Goal: Check status: Check status

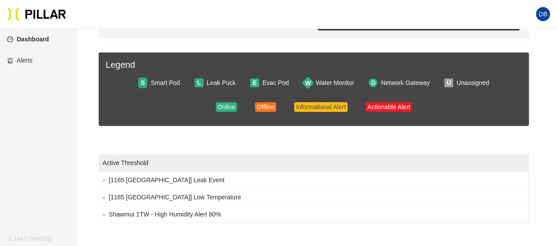
scroll to position [166, 0]
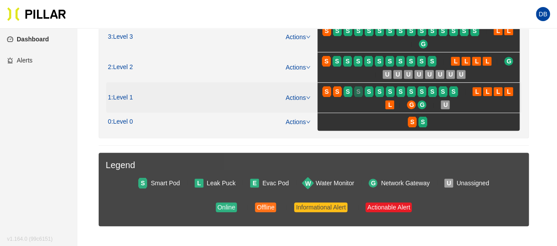
click at [356, 89] on div "S" at bounding box center [358, 91] width 9 height 7
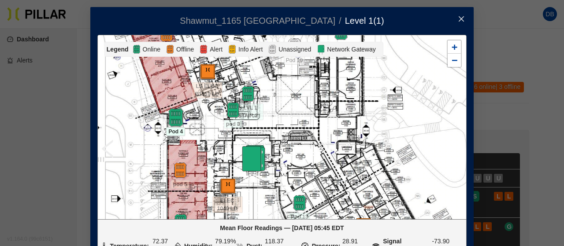
click at [169, 114] on img at bounding box center [175, 117] width 19 height 19
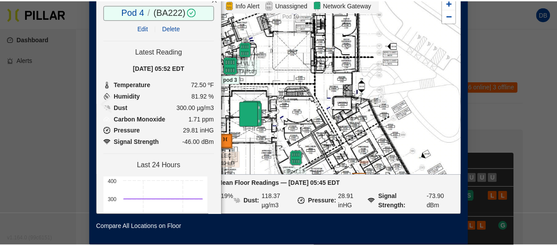
scroll to position [7, 0]
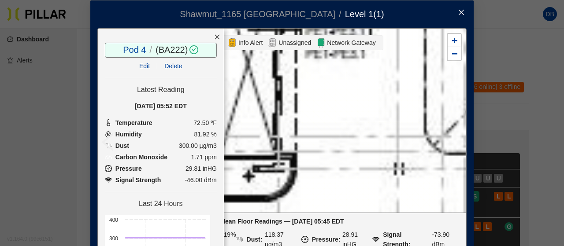
click at [459, 11] on icon "close" at bounding box center [461, 12] width 7 height 7
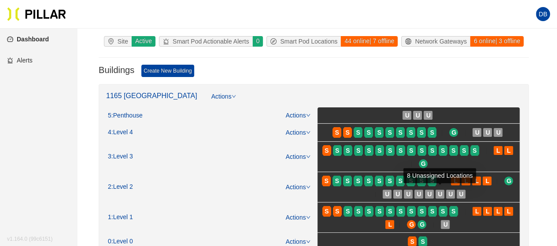
scroll to position [88, 0]
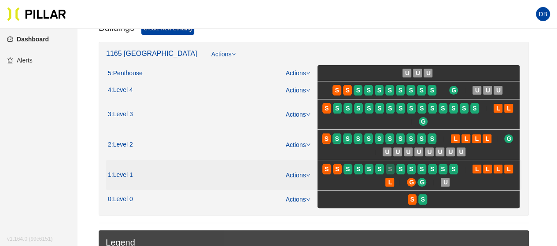
click at [389, 172] on span "S" at bounding box center [390, 169] width 4 height 10
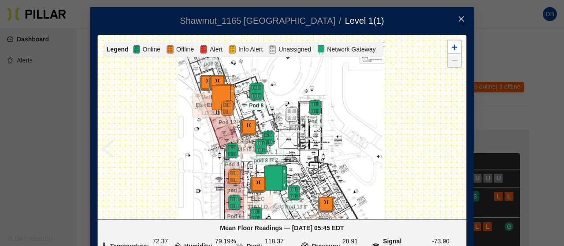
click at [256, 95] on img at bounding box center [256, 91] width 19 height 19
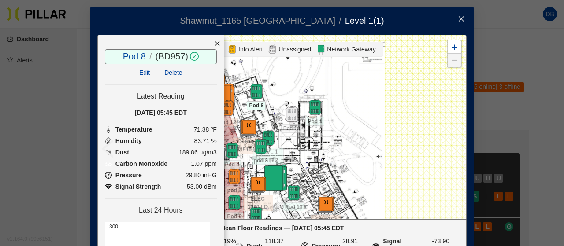
click at [215, 43] on icon "close" at bounding box center [217, 43] width 5 height 5
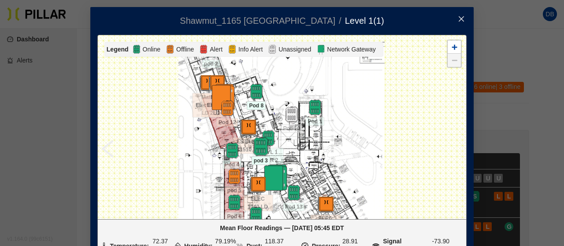
click at [256, 139] on img at bounding box center [260, 146] width 19 height 19
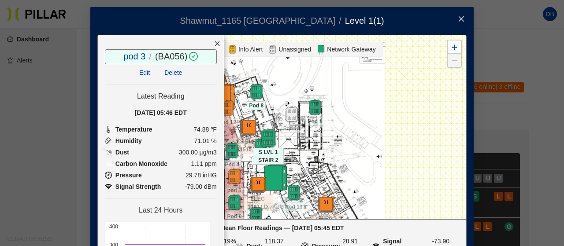
click at [265, 133] on img at bounding box center [268, 138] width 19 height 19
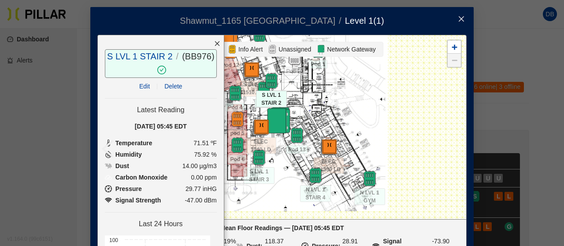
drag, startPoint x: 376, startPoint y: 159, endPoint x: 386, endPoint y: 96, distance: 64.2
click at [386, 96] on div at bounding box center [282, 127] width 368 height 184
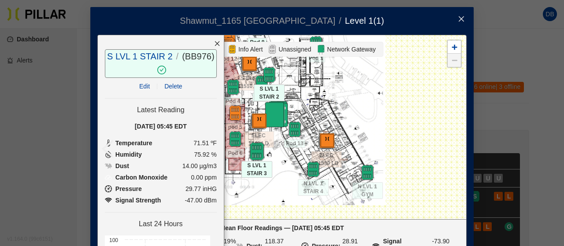
click at [253, 149] on img at bounding box center [256, 151] width 19 height 19
click at [232, 141] on img at bounding box center [235, 139] width 19 height 19
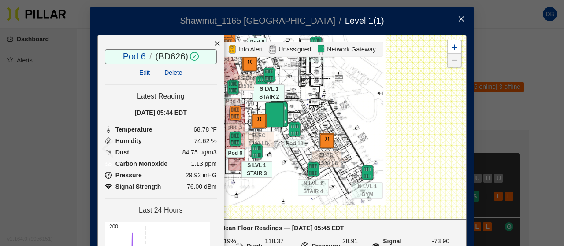
click at [458, 19] on icon "close" at bounding box center [461, 18] width 7 height 7
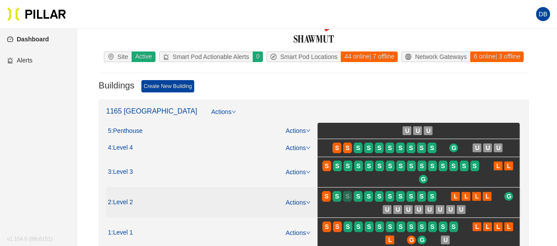
scroll to position [44, 0]
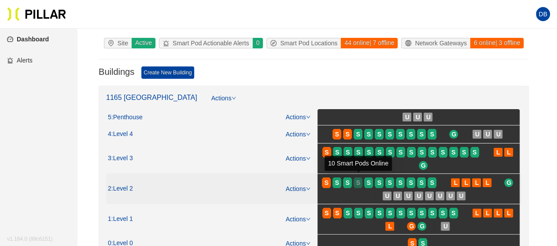
click at [357, 180] on span "S" at bounding box center [358, 183] width 4 height 10
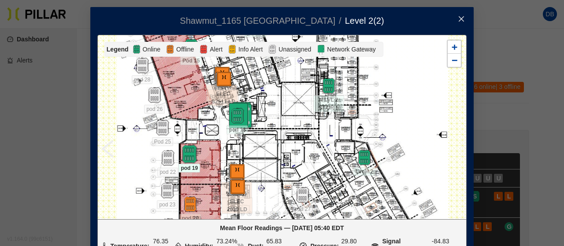
click at [183, 155] on img at bounding box center [189, 154] width 19 height 19
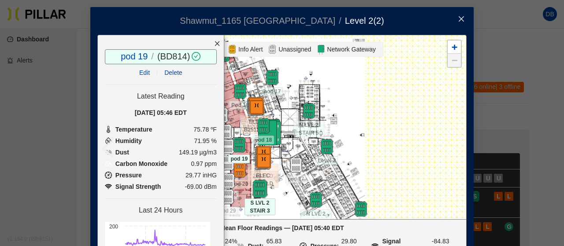
click at [257, 187] on img at bounding box center [259, 189] width 19 height 19
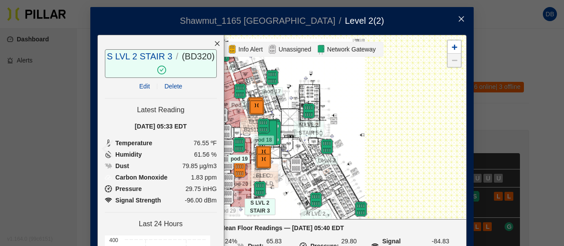
click at [215, 44] on icon "close" at bounding box center [217, 43] width 5 height 5
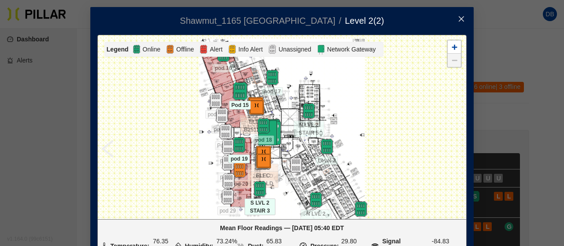
click at [230, 93] on img at bounding box center [239, 91] width 19 height 19
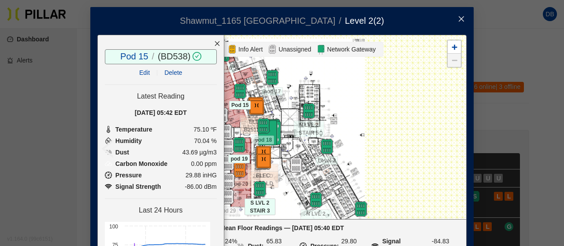
click at [214, 42] on icon "close" at bounding box center [217, 44] width 6 height 6
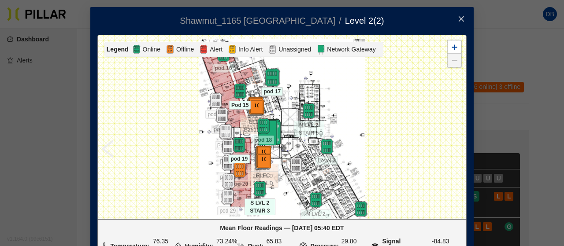
click at [270, 81] on img at bounding box center [272, 77] width 19 height 19
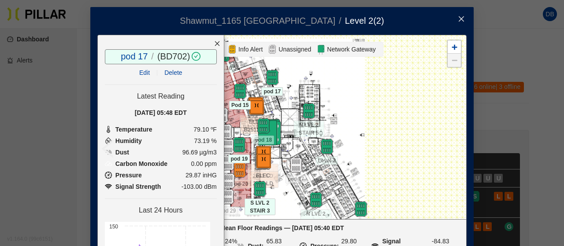
click at [215, 43] on icon "close" at bounding box center [217, 43] width 5 height 5
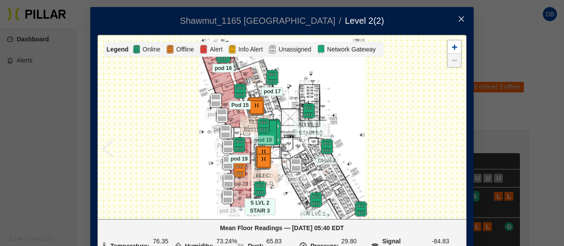
click at [222, 60] on img at bounding box center [223, 54] width 19 height 19
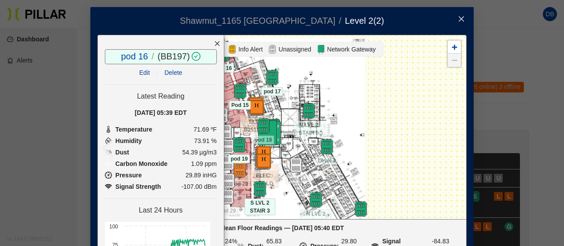
click at [214, 46] on icon "close" at bounding box center [217, 44] width 6 height 6
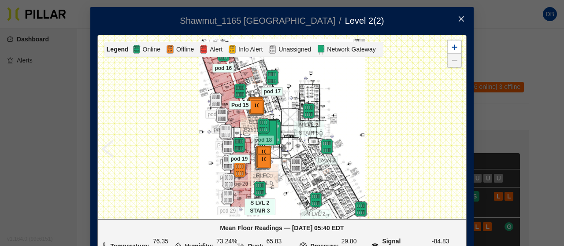
click at [460, 18] on icon "close" at bounding box center [461, 18] width 7 height 7
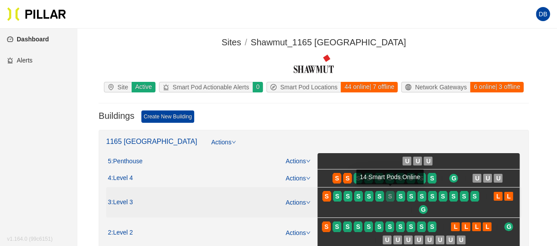
click at [391, 195] on span "S" at bounding box center [390, 197] width 4 height 10
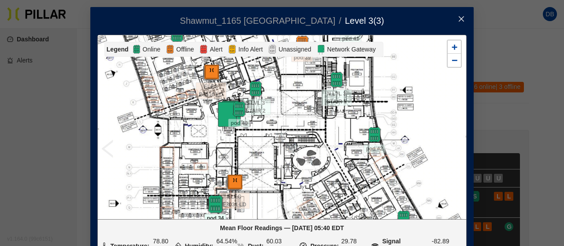
click at [212, 200] on img at bounding box center [215, 204] width 19 height 19
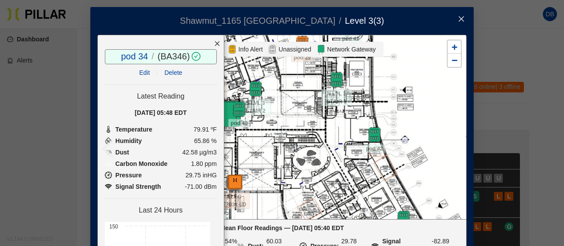
click at [214, 41] on icon "close" at bounding box center [217, 44] width 6 height 6
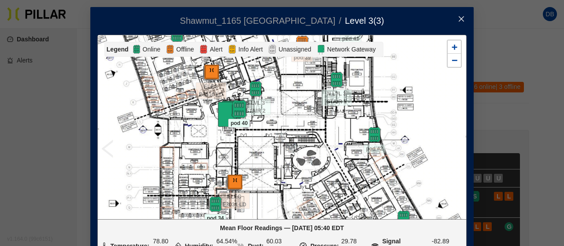
click at [234, 107] on img at bounding box center [239, 109] width 19 height 19
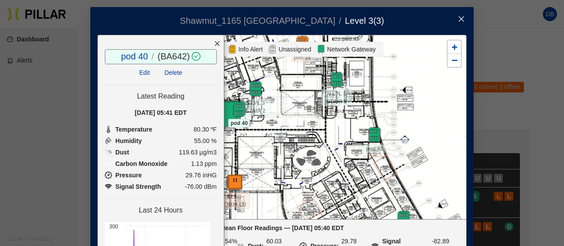
click at [214, 44] on icon "close" at bounding box center [217, 44] width 6 height 6
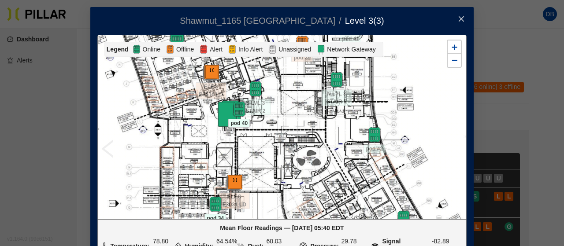
click at [172, 37] on img at bounding box center [176, 34] width 19 height 19
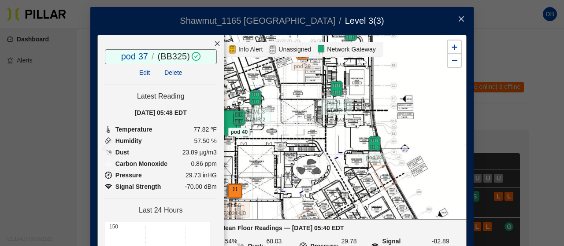
click at [211, 42] on div at bounding box center [217, 43] width 13 height 17
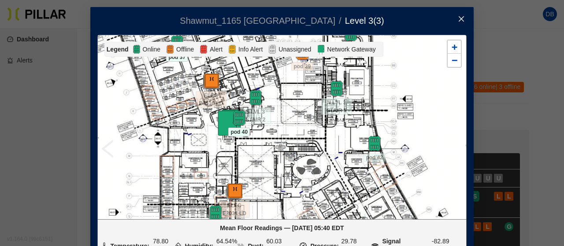
click at [458, 16] on icon "close" at bounding box center [461, 18] width 7 height 7
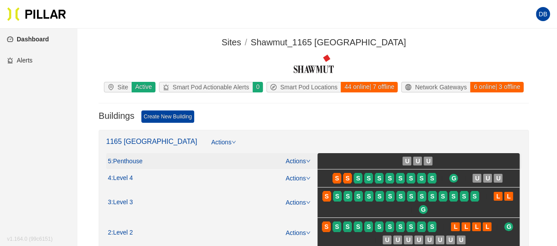
scroll to position [44, 0]
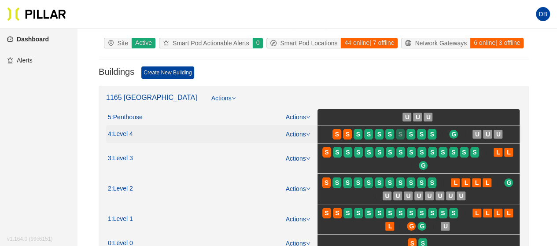
click at [401, 134] on span "S" at bounding box center [401, 135] width 4 height 10
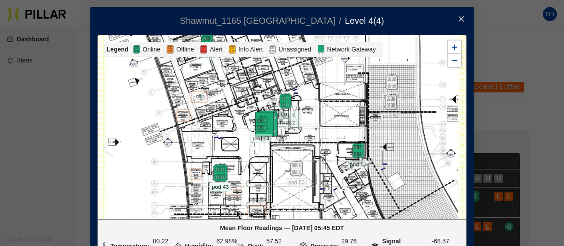
click at [214, 174] on img at bounding box center [220, 173] width 19 height 19
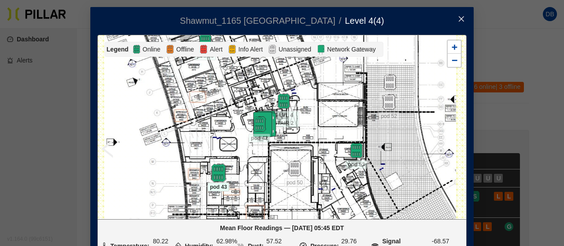
click at [210, 174] on img at bounding box center [218, 173] width 19 height 19
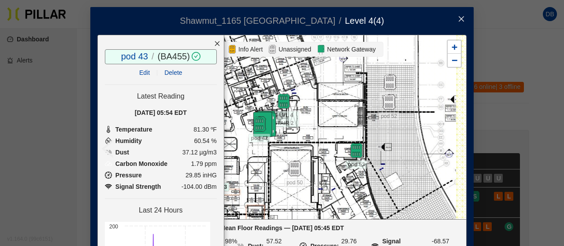
click at [211, 38] on div at bounding box center [217, 43] width 13 height 17
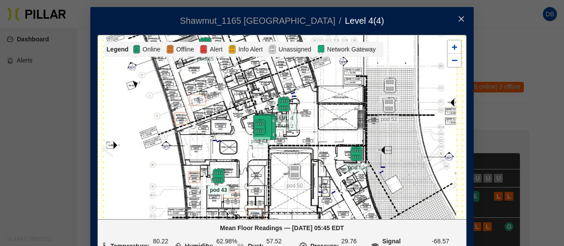
drag, startPoint x: 188, startPoint y: 93, endPoint x: 194, endPoint y: 170, distance: 77.8
click at [194, 170] on div at bounding box center [282, 127] width 368 height 184
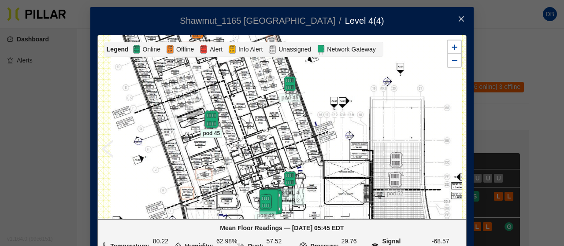
click at [207, 119] on img at bounding box center [211, 119] width 19 height 19
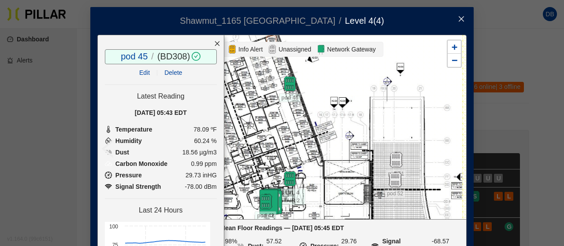
click at [214, 42] on icon "close" at bounding box center [217, 44] width 6 height 6
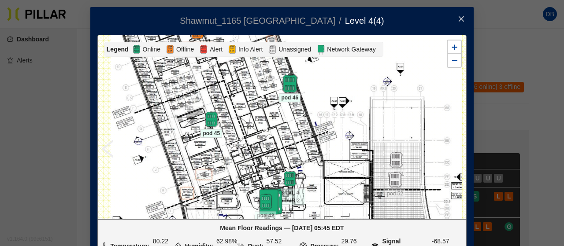
click at [281, 85] on img at bounding box center [289, 83] width 19 height 19
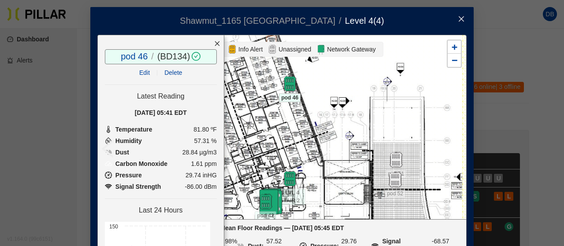
click at [214, 41] on icon "close" at bounding box center [217, 44] width 6 height 6
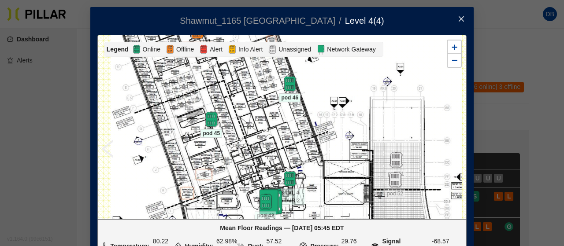
click at [459, 20] on icon "close" at bounding box center [461, 18] width 5 height 5
